Goal: Find specific page/section: Find specific page/section

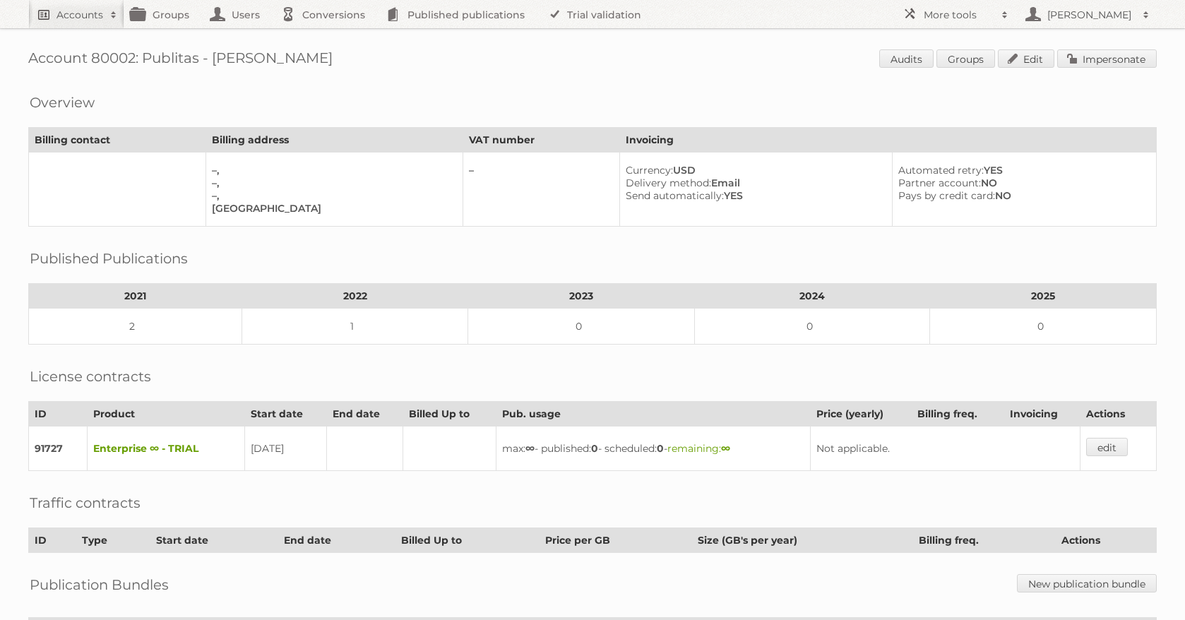
click at [95, 21] on link "Accounts" at bounding box center [76, 14] width 96 height 28
type input"] "gall"
click at [326, 36] on input "Search" at bounding box center [336, 46] width 21 height 21
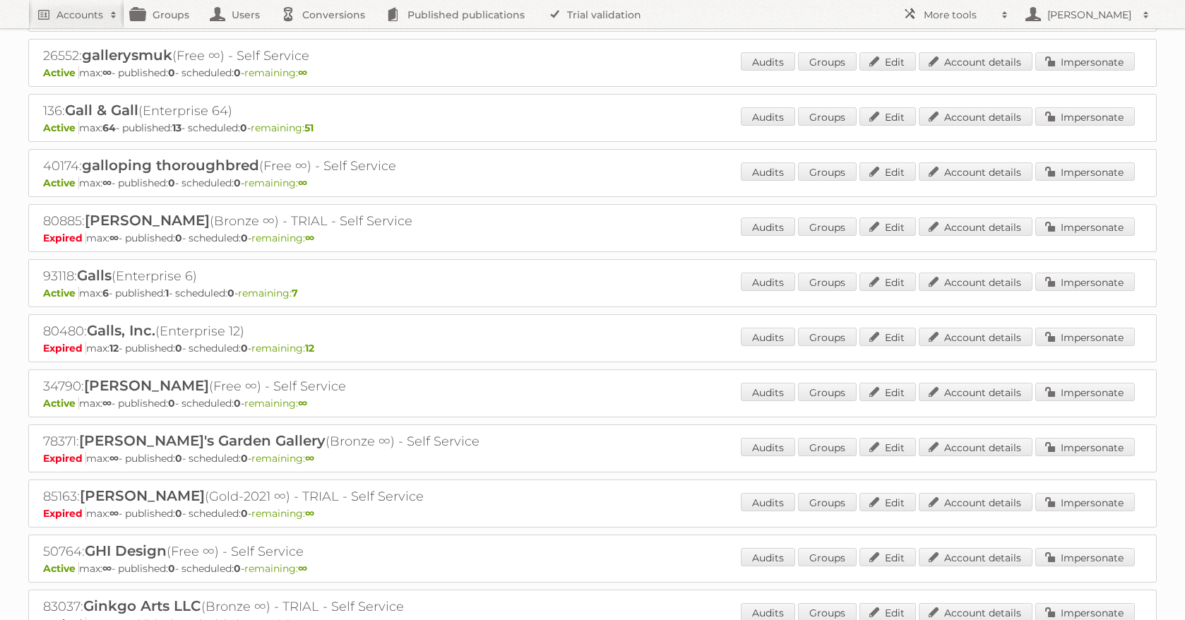
scroll to position [4303, 0]
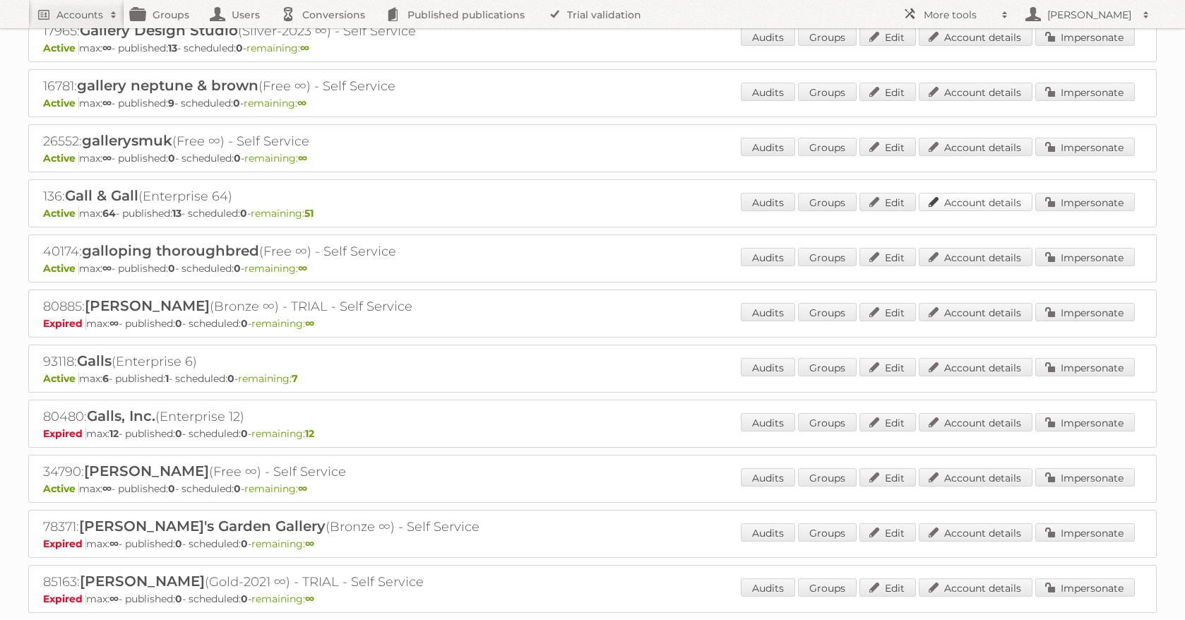
click at [967, 203] on link "Account details" at bounding box center [976, 202] width 114 height 18
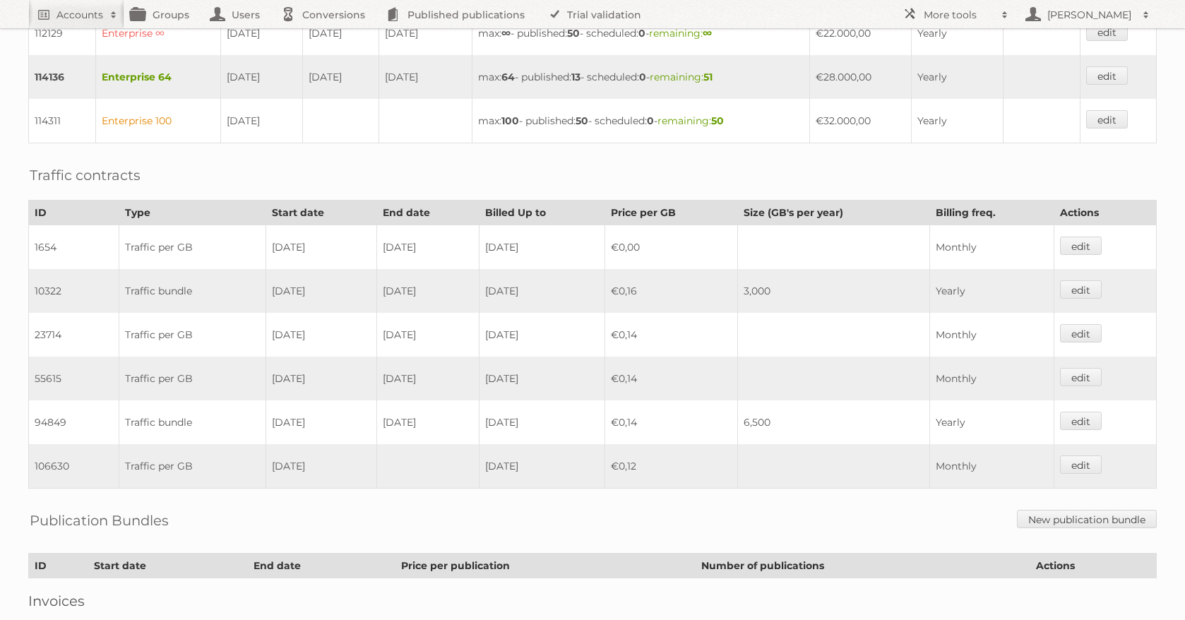
scroll to position [693, 0]
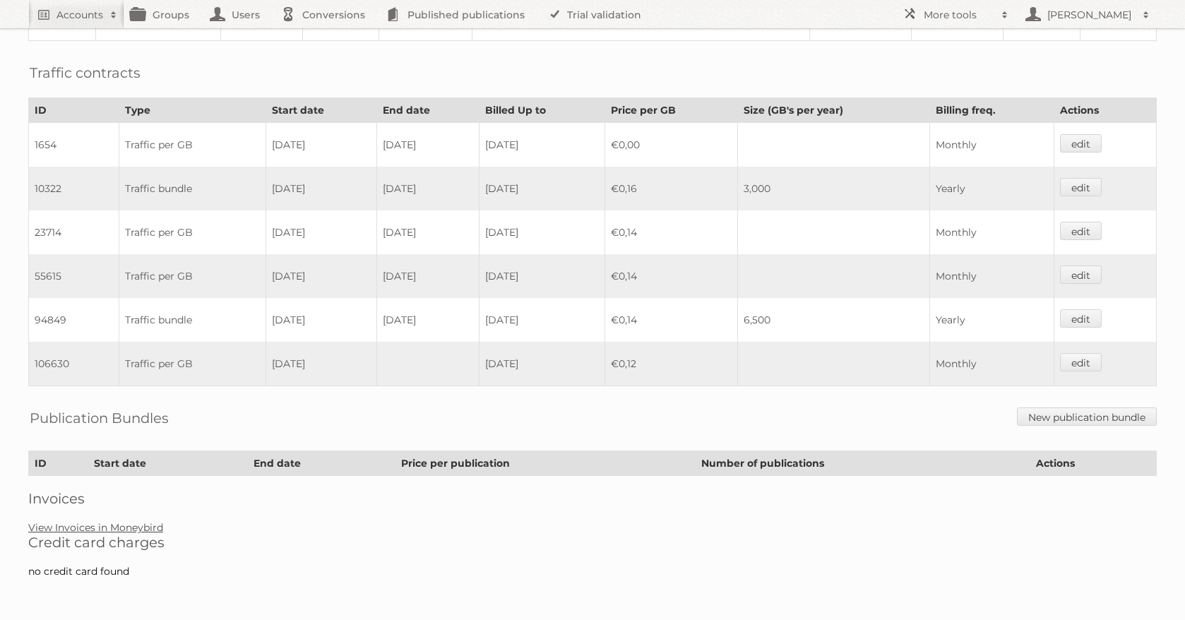
click at [108, 530] on link "View Invoices in Moneybird" at bounding box center [95, 527] width 135 height 13
